Goal: Browse casually: Explore the website without a specific task or goal

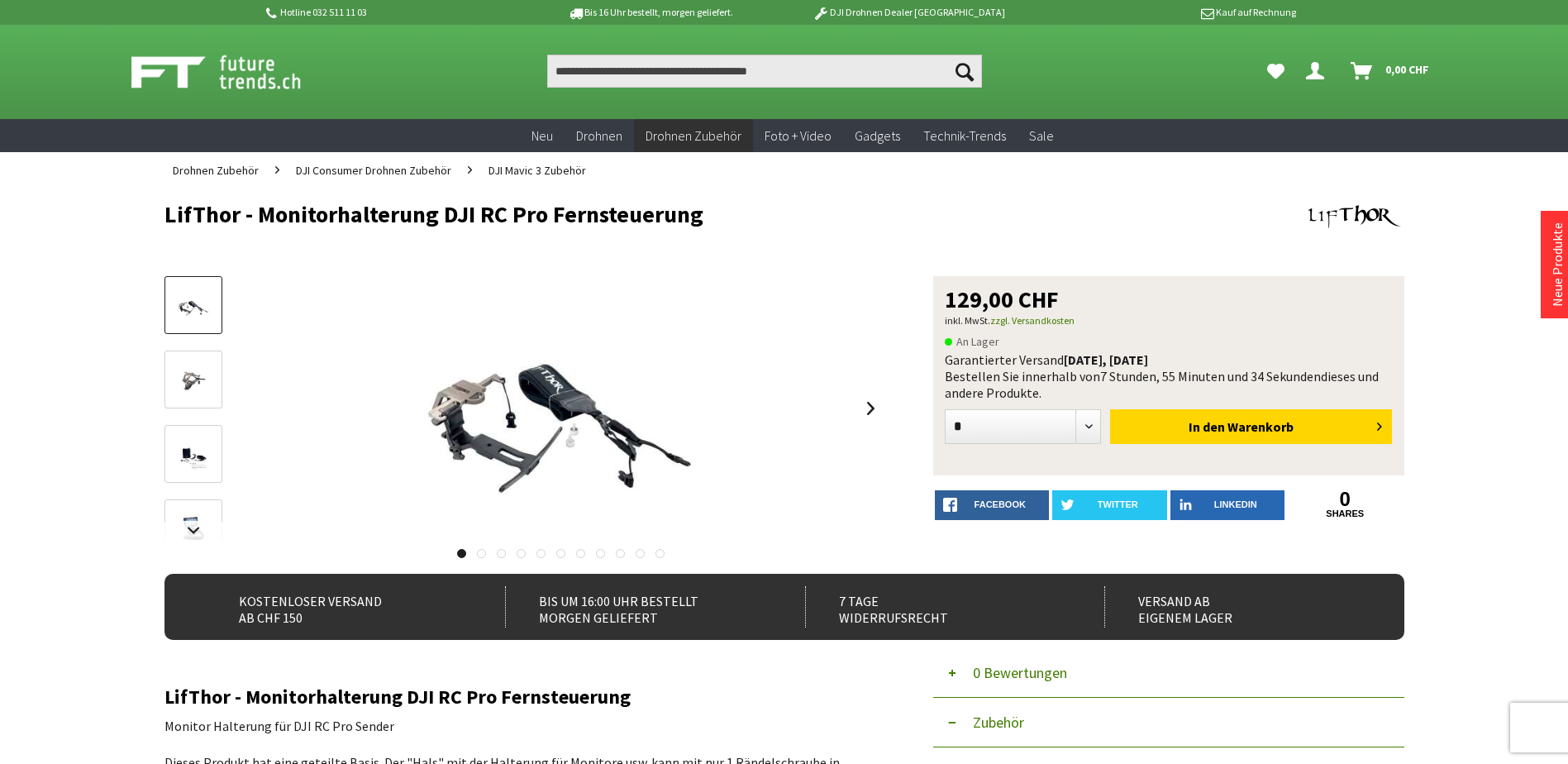
click at [201, 393] on img at bounding box center [193, 381] width 48 height 31
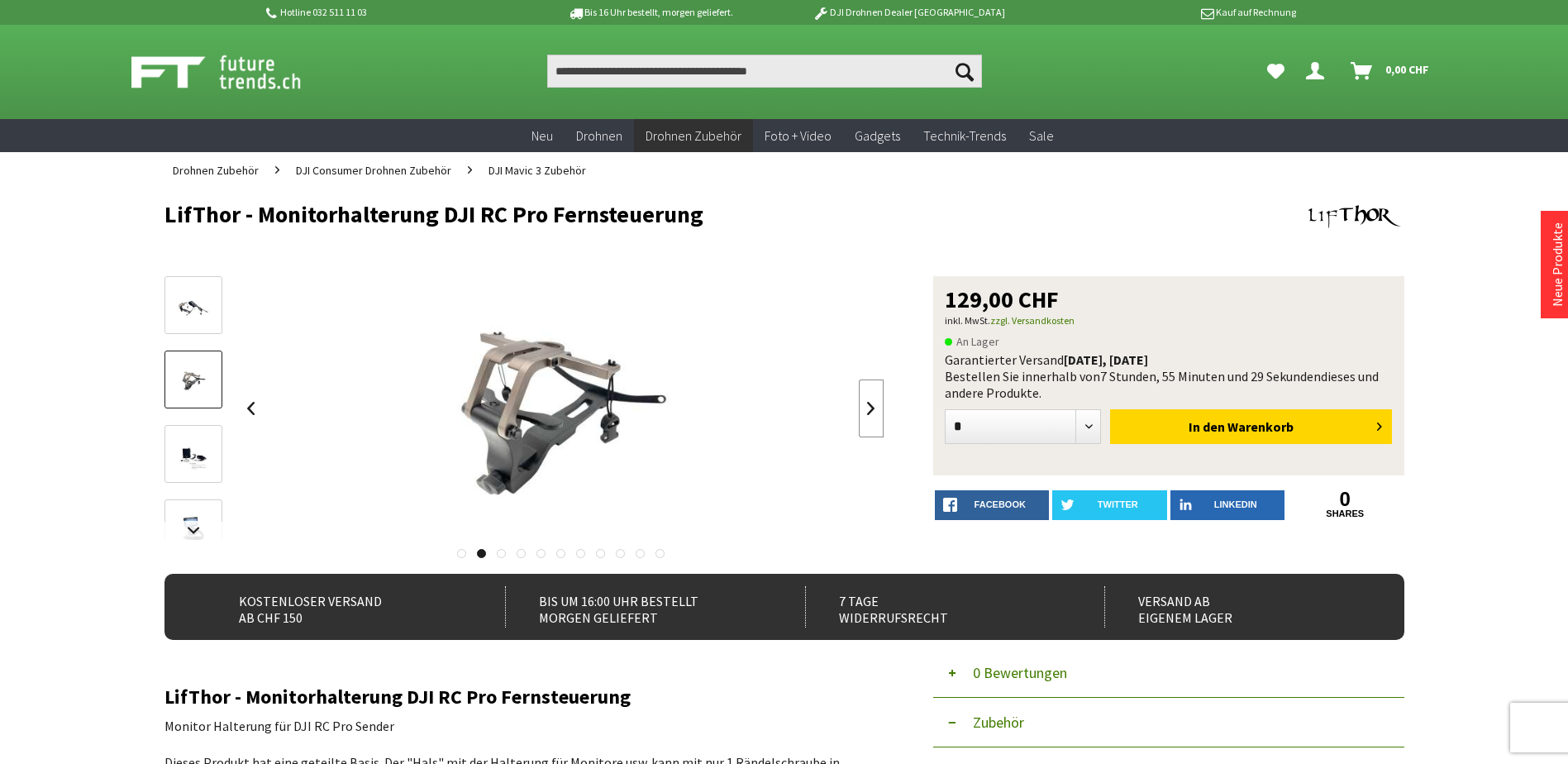
click at [872, 414] on link at bounding box center [871, 408] width 25 height 58
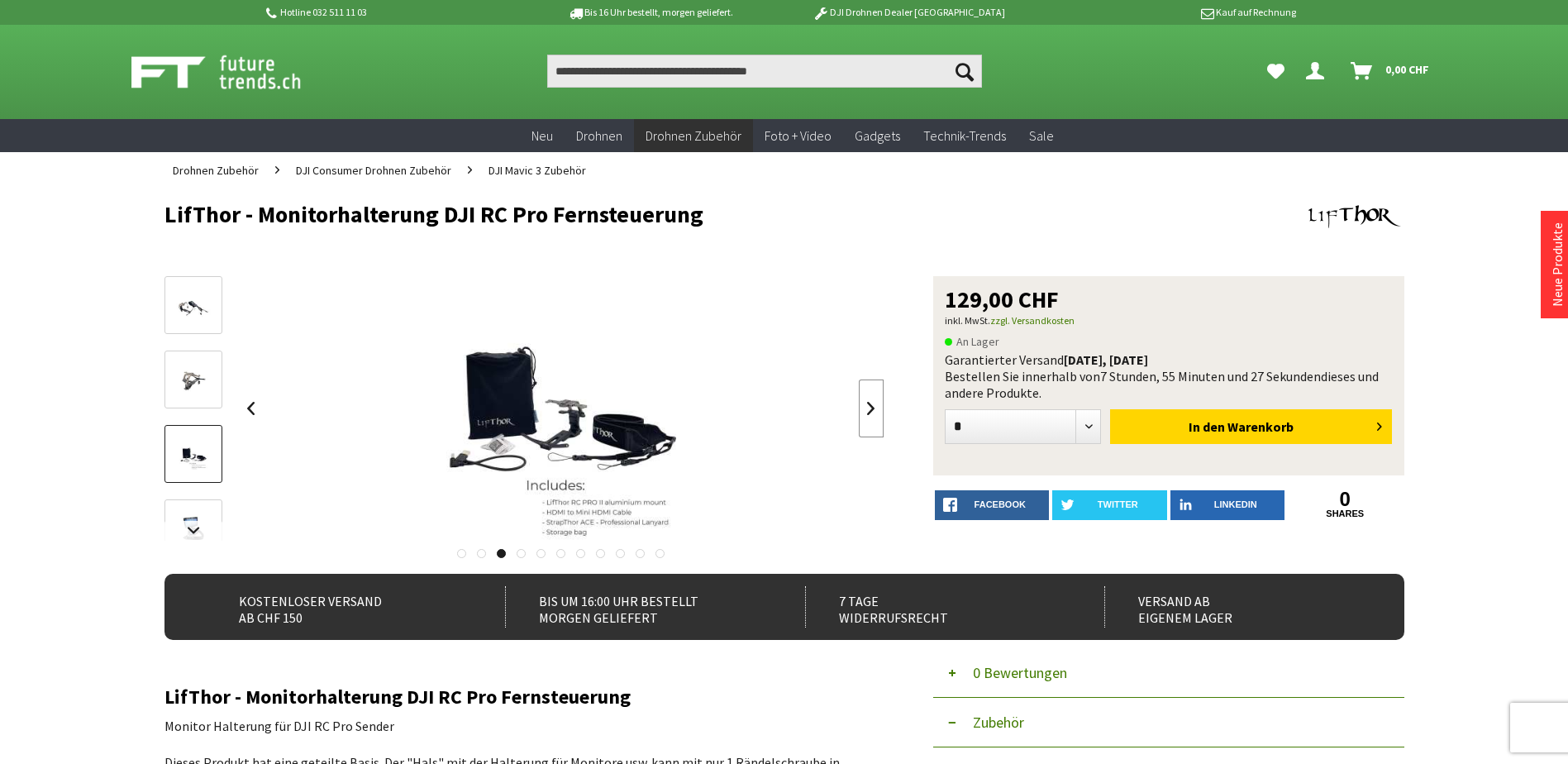
click at [872, 414] on link at bounding box center [871, 408] width 25 height 58
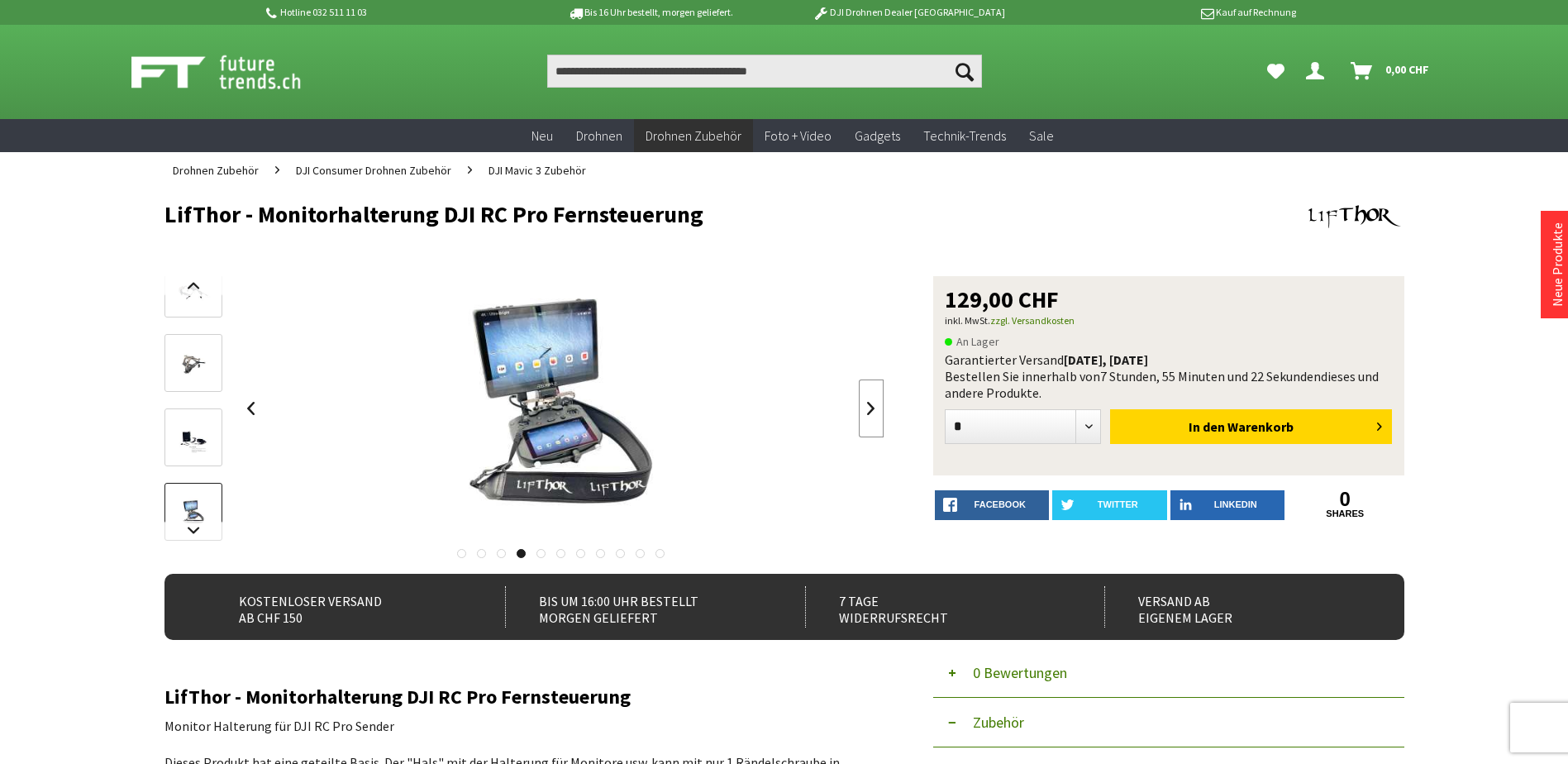
click at [872, 414] on link at bounding box center [871, 408] width 25 height 58
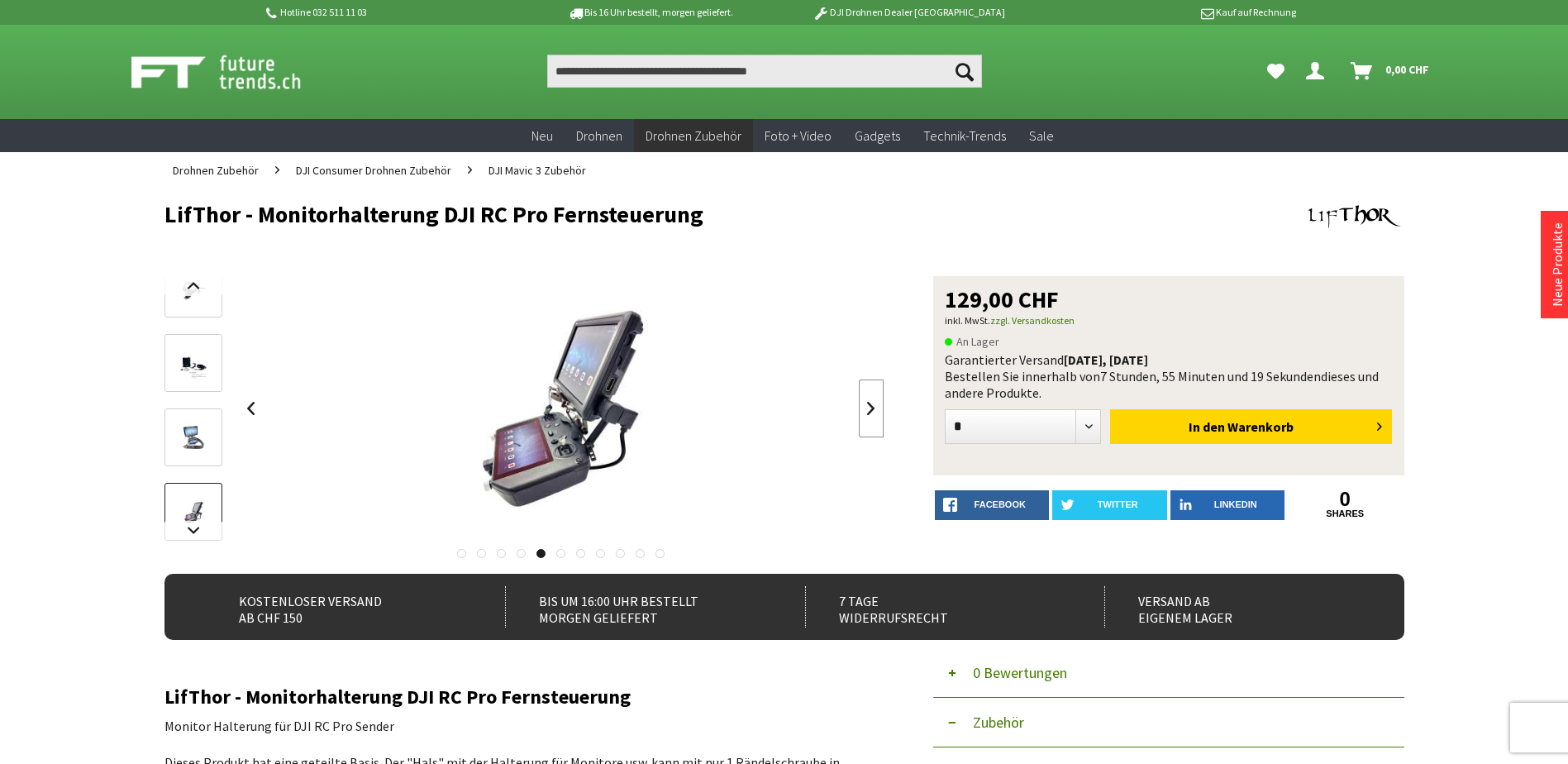
click at [872, 414] on link at bounding box center [871, 408] width 25 height 58
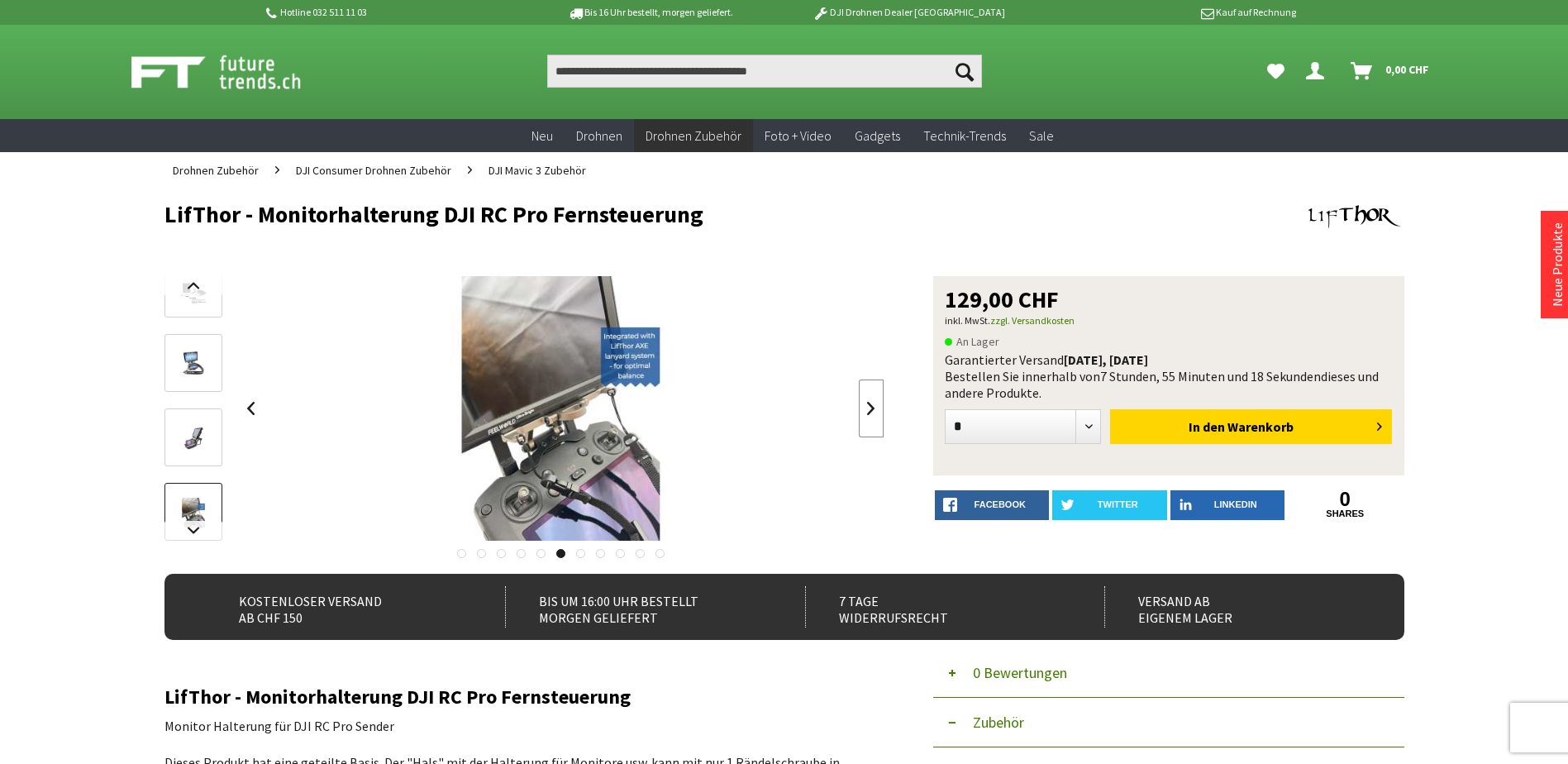
click at [872, 414] on link at bounding box center [871, 408] width 25 height 58
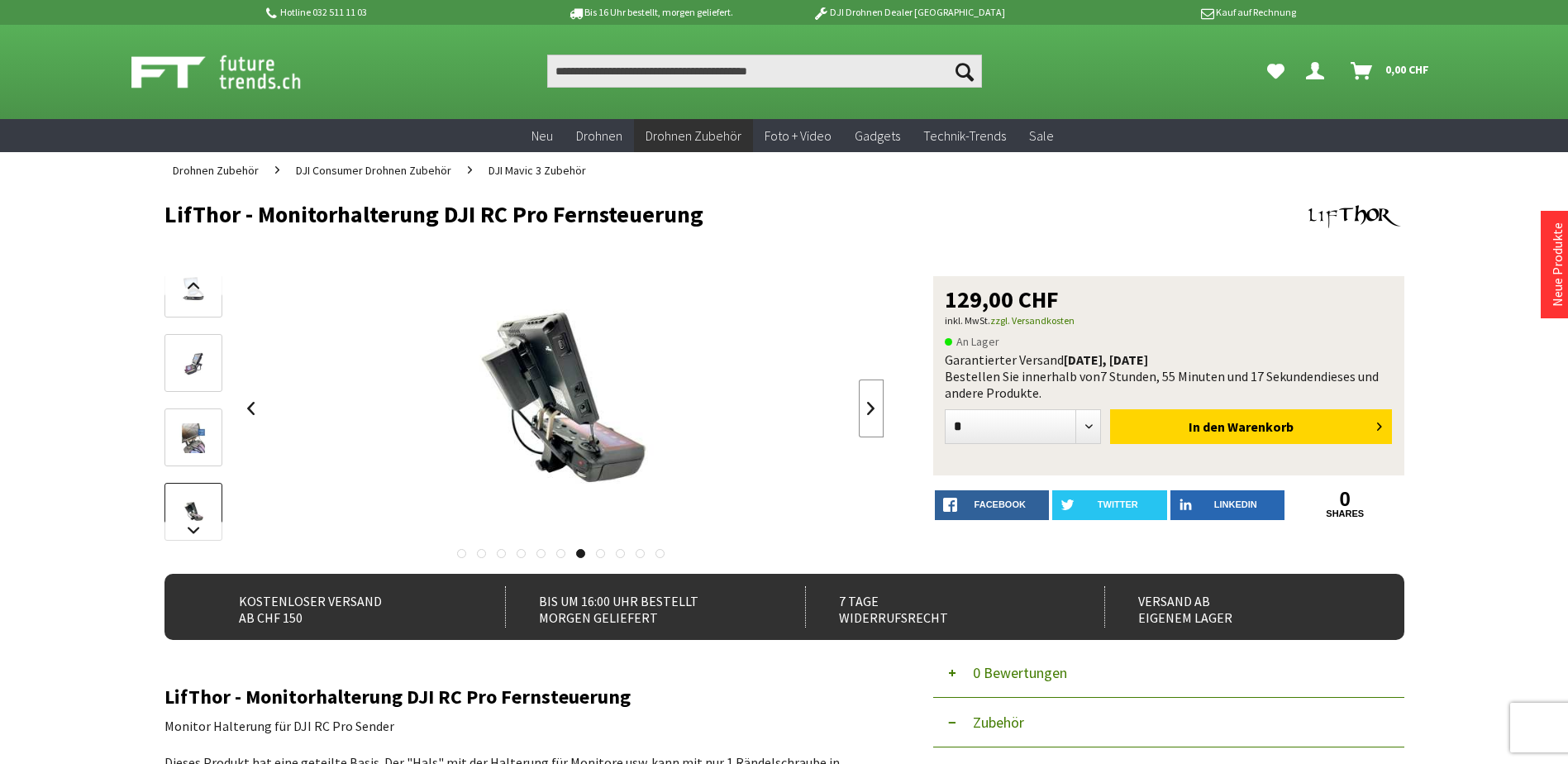
click at [872, 414] on link at bounding box center [871, 408] width 25 height 58
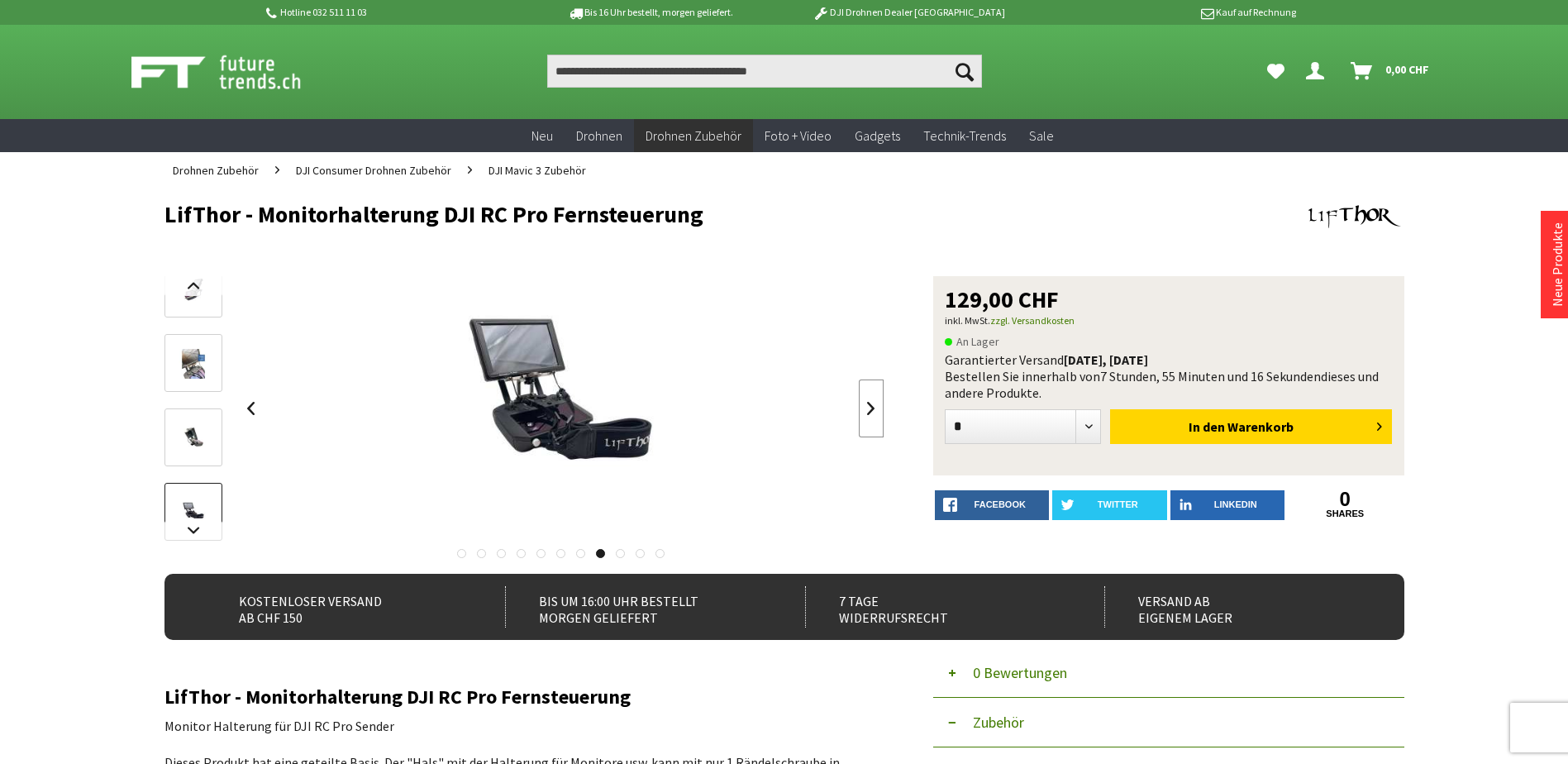
click at [872, 414] on link at bounding box center [871, 408] width 25 height 58
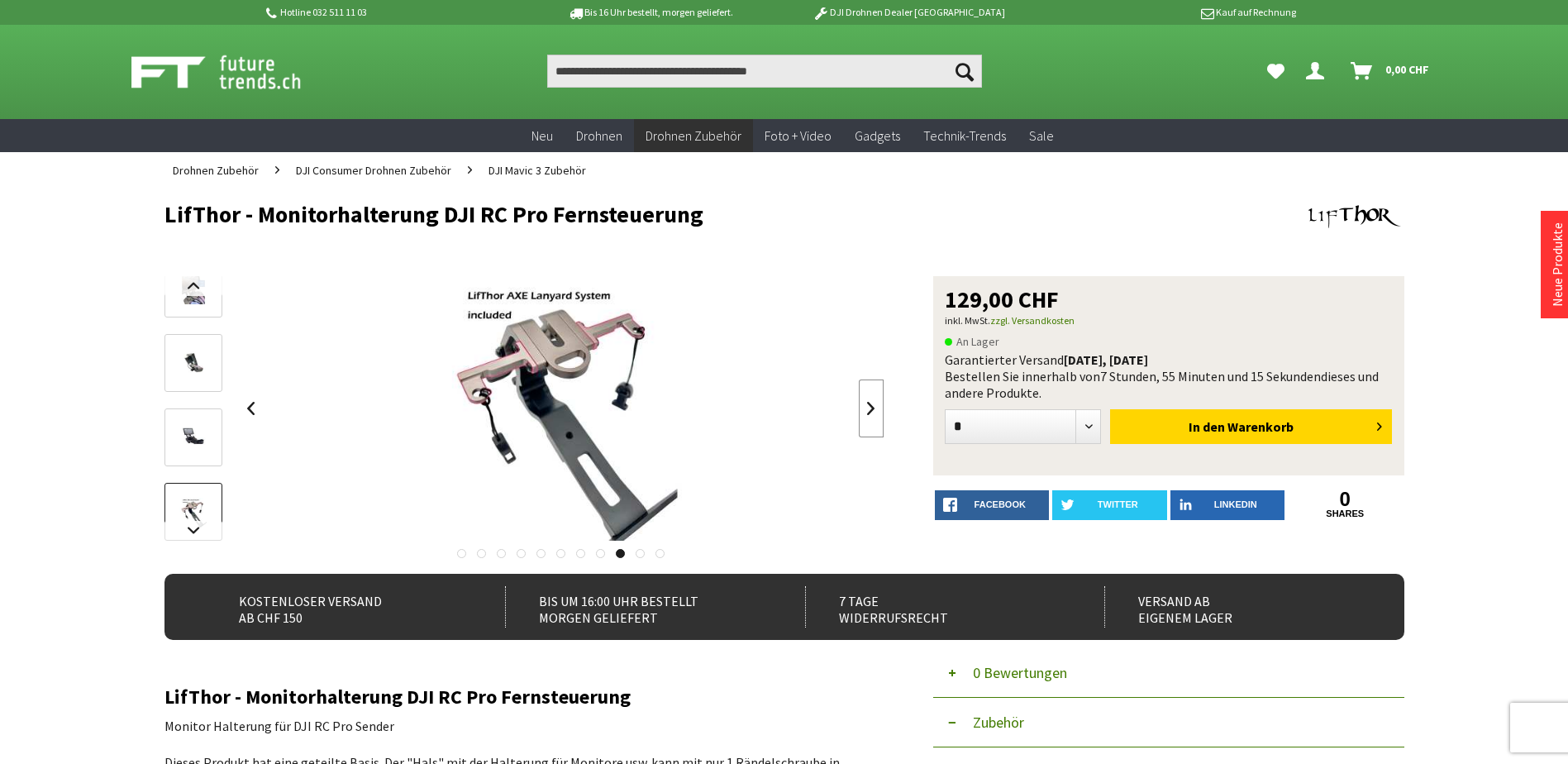
click at [872, 414] on link at bounding box center [871, 408] width 25 height 58
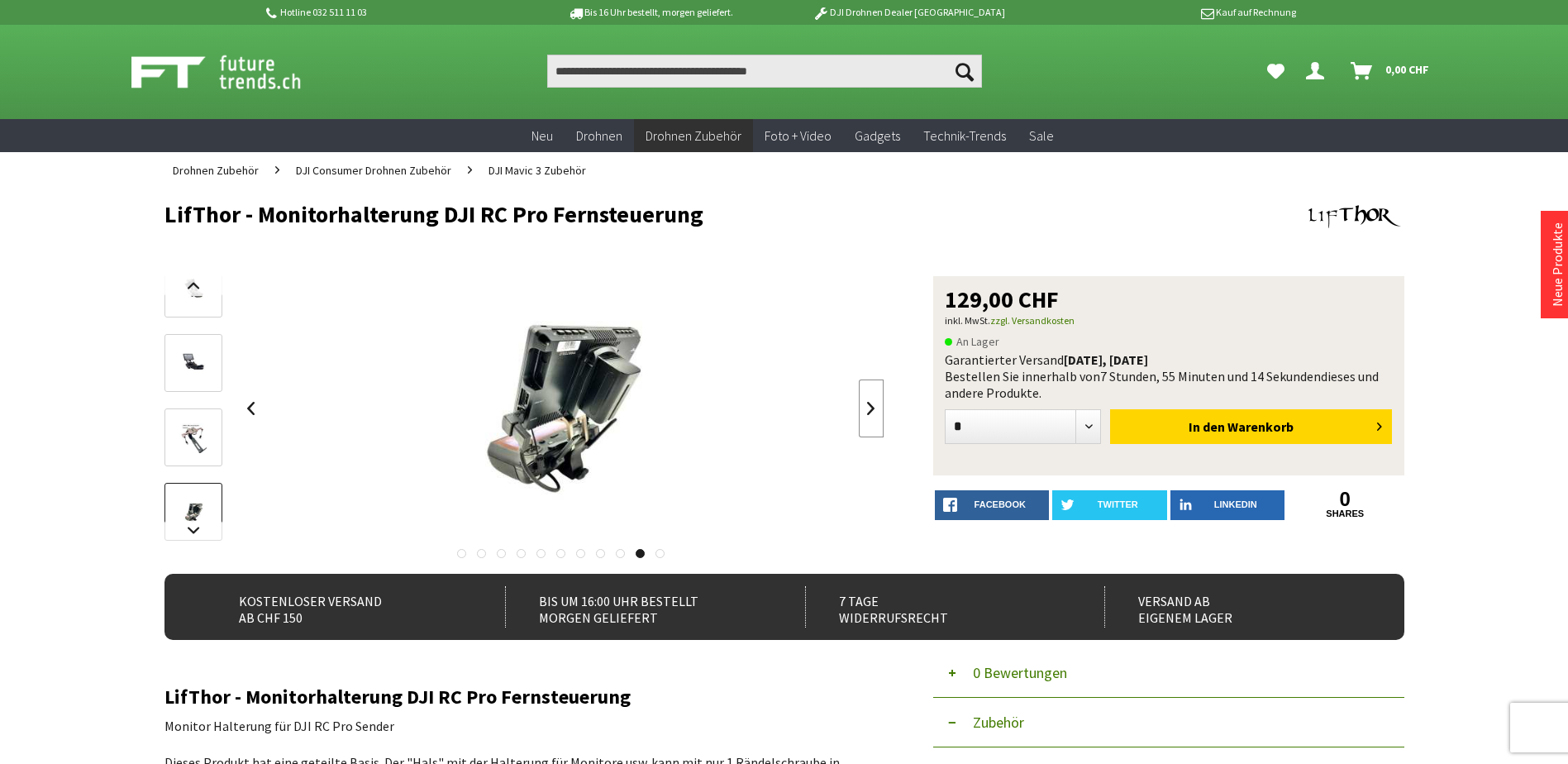
click at [872, 414] on link at bounding box center [871, 408] width 25 height 58
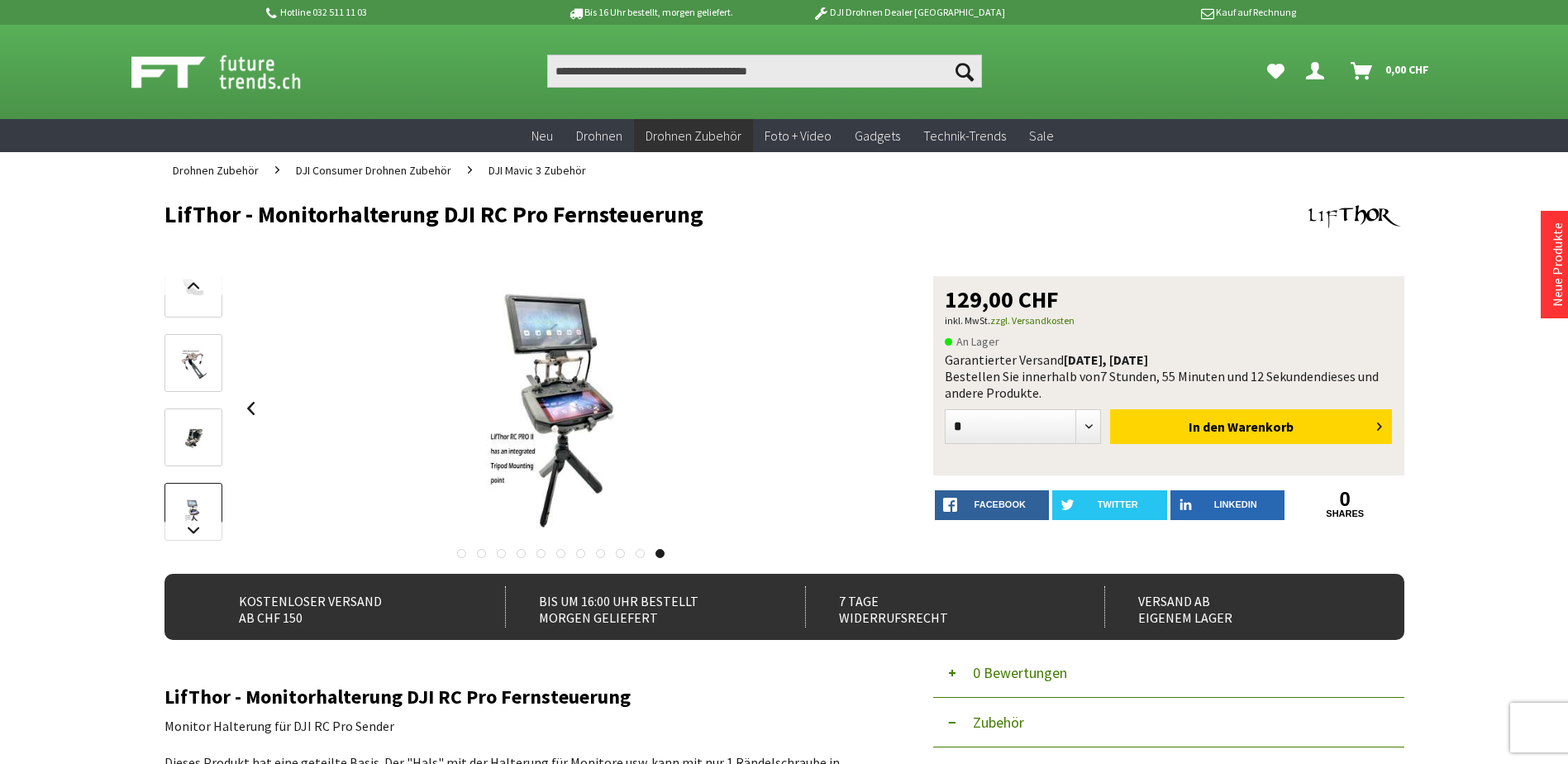
click at [872, 414] on div at bounding box center [562, 407] width 646 height 264
